Goal: Use online tool/utility

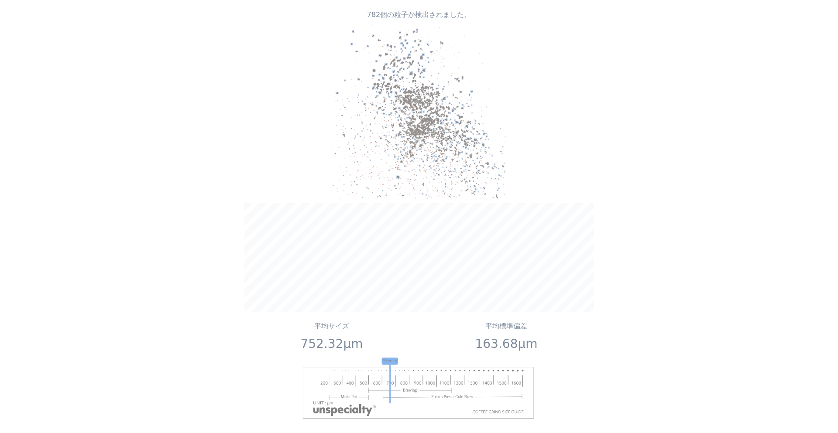
scroll to position [872, 0]
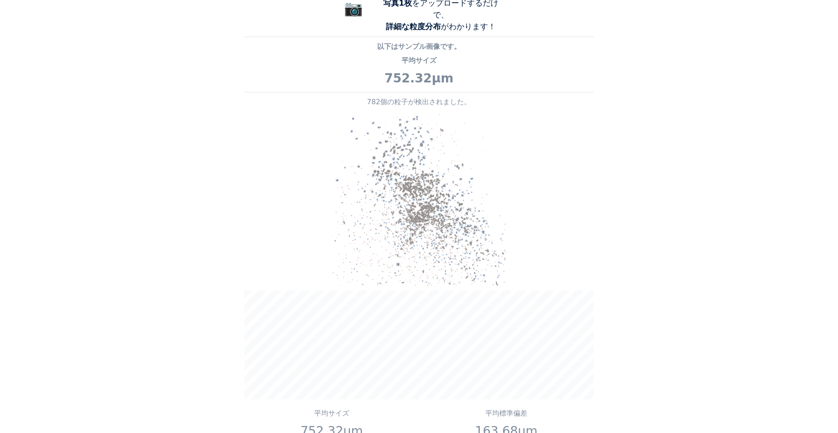
click at [428, 162] on img at bounding box center [419, 199] width 174 height 174
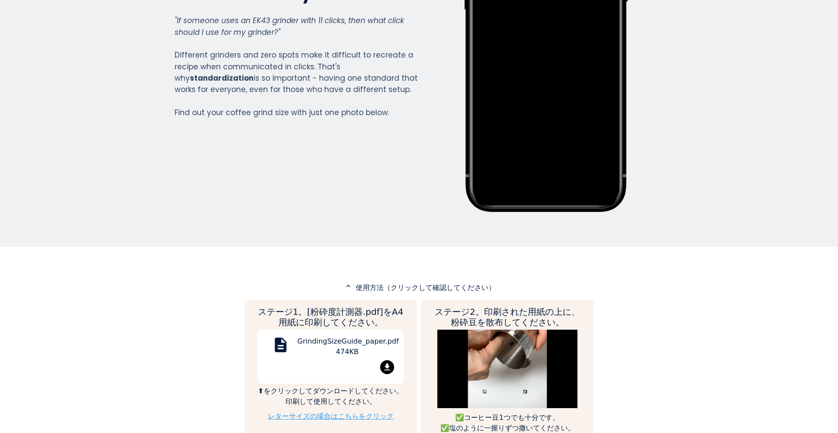
scroll to position [305, 0]
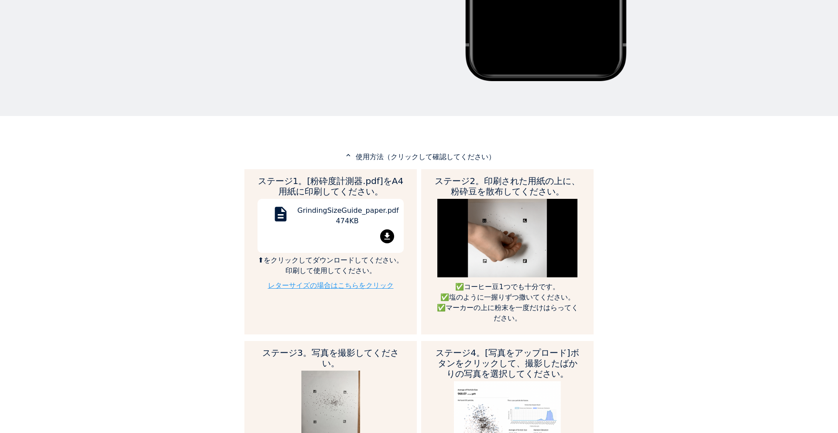
click at [386, 234] on mat-icon "file_download" at bounding box center [387, 236] width 14 height 14
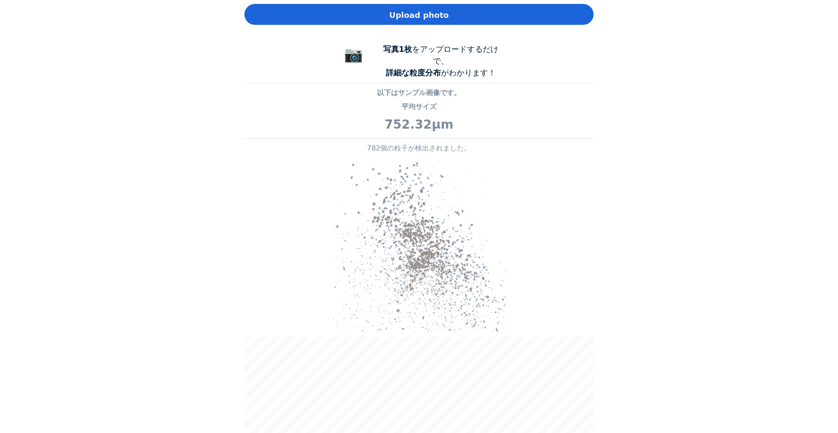
scroll to position [829, 0]
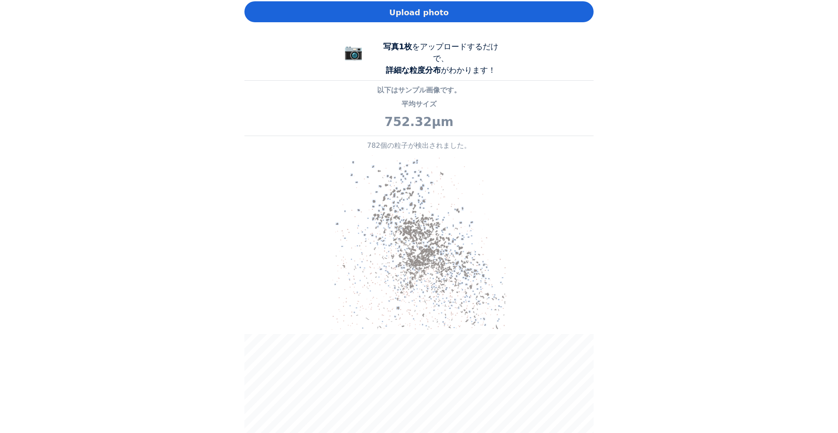
click at [438, 188] on img at bounding box center [419, 242] width 174 height 174
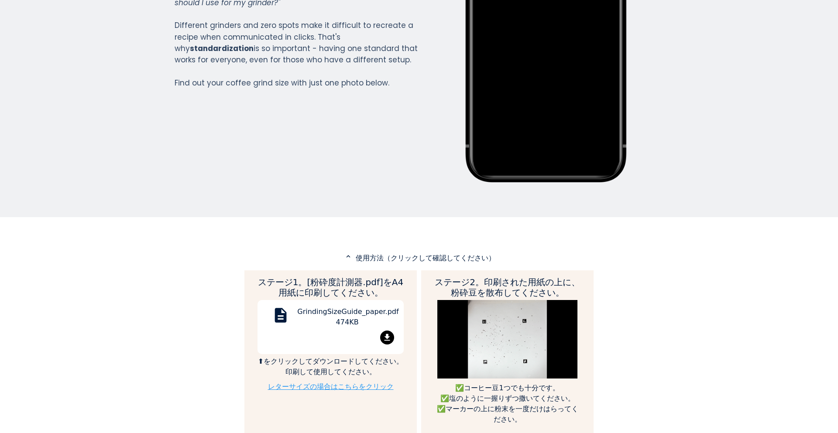
scroll to position [218, 0]
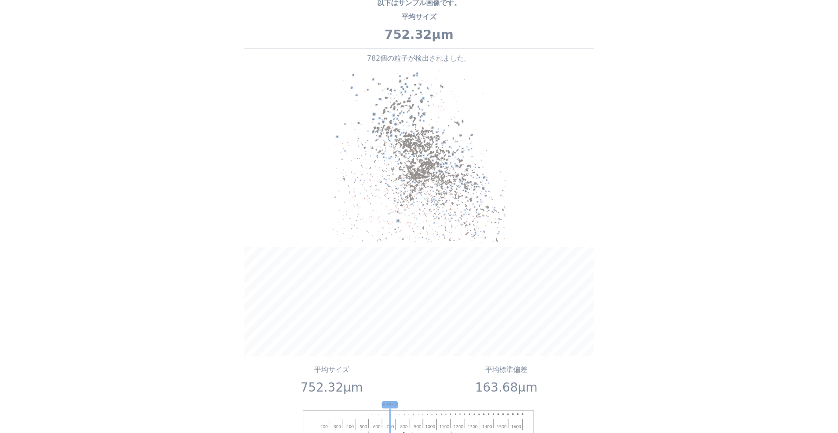
scroll to position [654, 0]
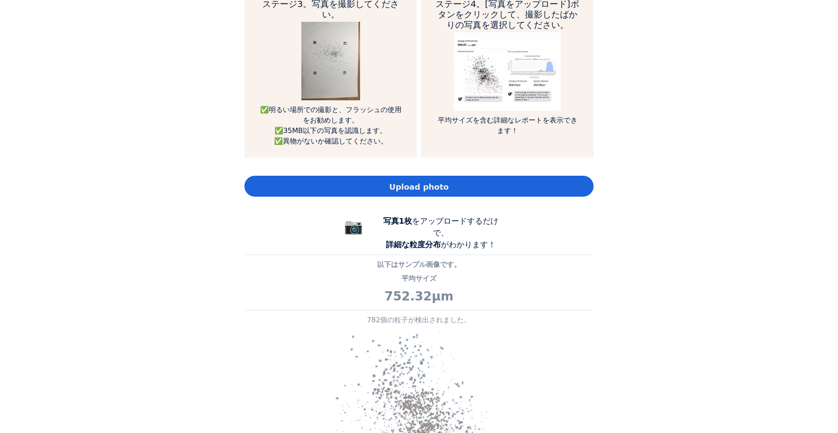
click at [463, 176] on div "Upload photo" at bounding box center [418, 186] width 349 height 21
